Goal: Task Accomplishment & Management: Use online tool/utility

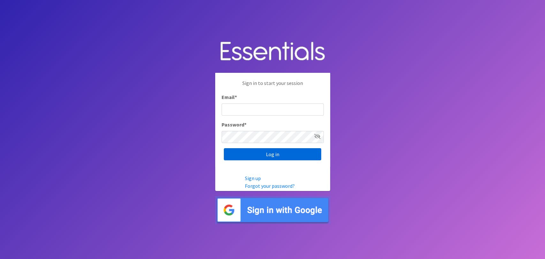
type input "[EMAIL_ADDRESS][DOMAIN_NAME]"
click at [310, 152] on input "Log in" at bounding box center [272, 154] width 97 height 12
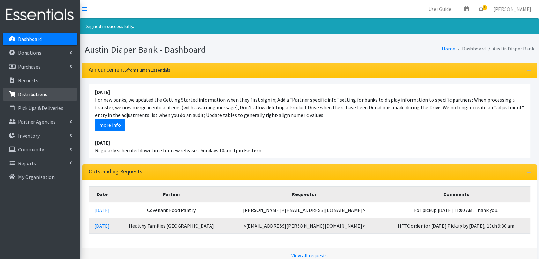
click at [23, 99] on link "Distributions" at bounding box center [40, 94] width 75 height 13
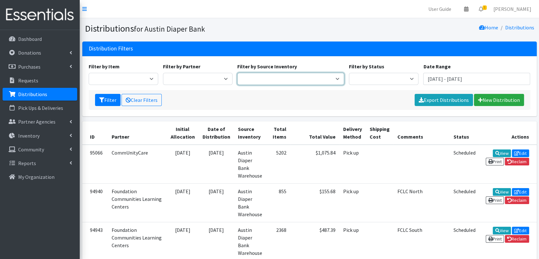
click at [309, 76] on select "Austin Diaper Bank Warehouse" at bounding box center [290, 79] width 107 height 12
click at [260, 74] on select "Austin Diaper Bank Warehouse" at bounding box center [290, 79] width 107 height 12
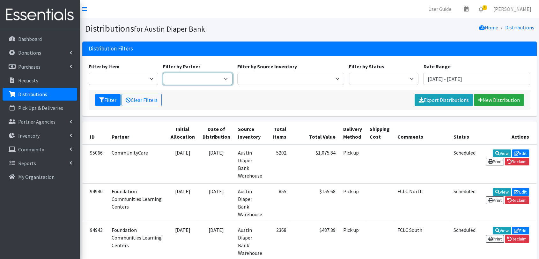
click at [208, 77] on select "ADB House Account Adult Protective Services Any Baby Can [DATE] [GEOGRAPHIC_DAT…" at bounding box center [198, 79] width 70 height 12
select select "159"
click at [163, 73] on select "ADB House Account Adult Protective Services Any Baby Can [DATE] [GEOGRAPHIC_DAT…" at bounding box center [198, 79] width 70 height 12
click at [461, 78] on input "[DATE] - [DATE]" at bounding box center [476, 79] width 107 height 12
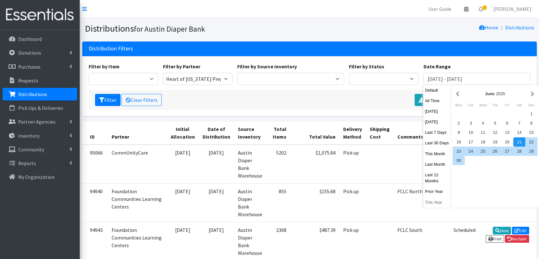
click at [437, 206] on button "This Year" at bounding box center [437, 202] width 28 height 9
type input "[DATE] - [DATE]"
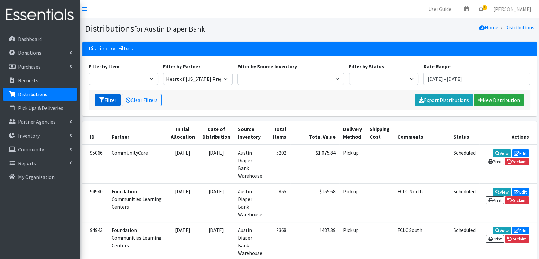
click at [110, 100] on button "Filter" at bounding box center [108, 100] width 26 height 12
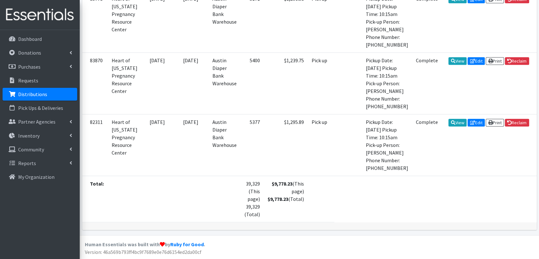
scroll to position [821, 0]
